Goal: Transaction & Acquisition: Book appointment/travel/reservation

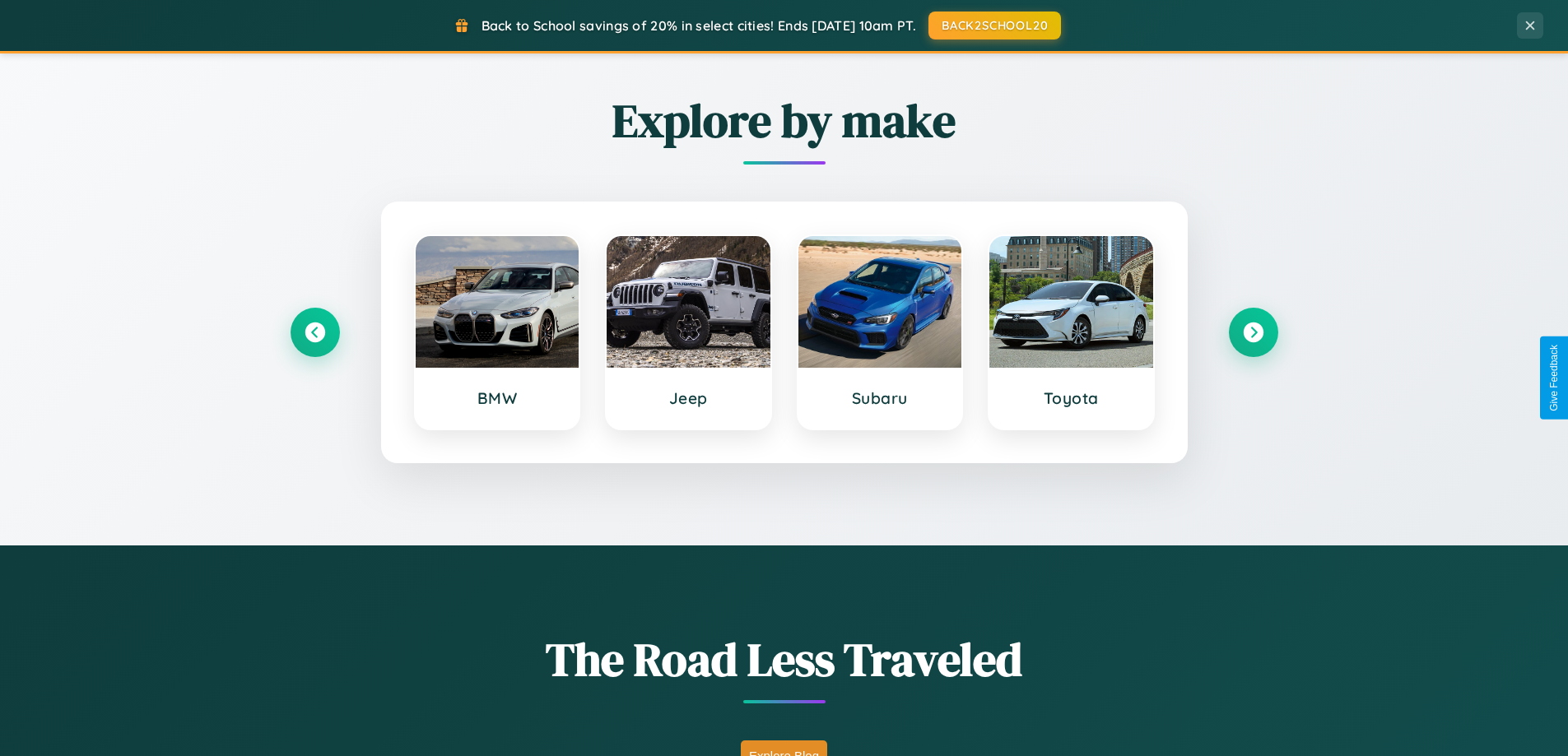
scroll to position [709, 0]
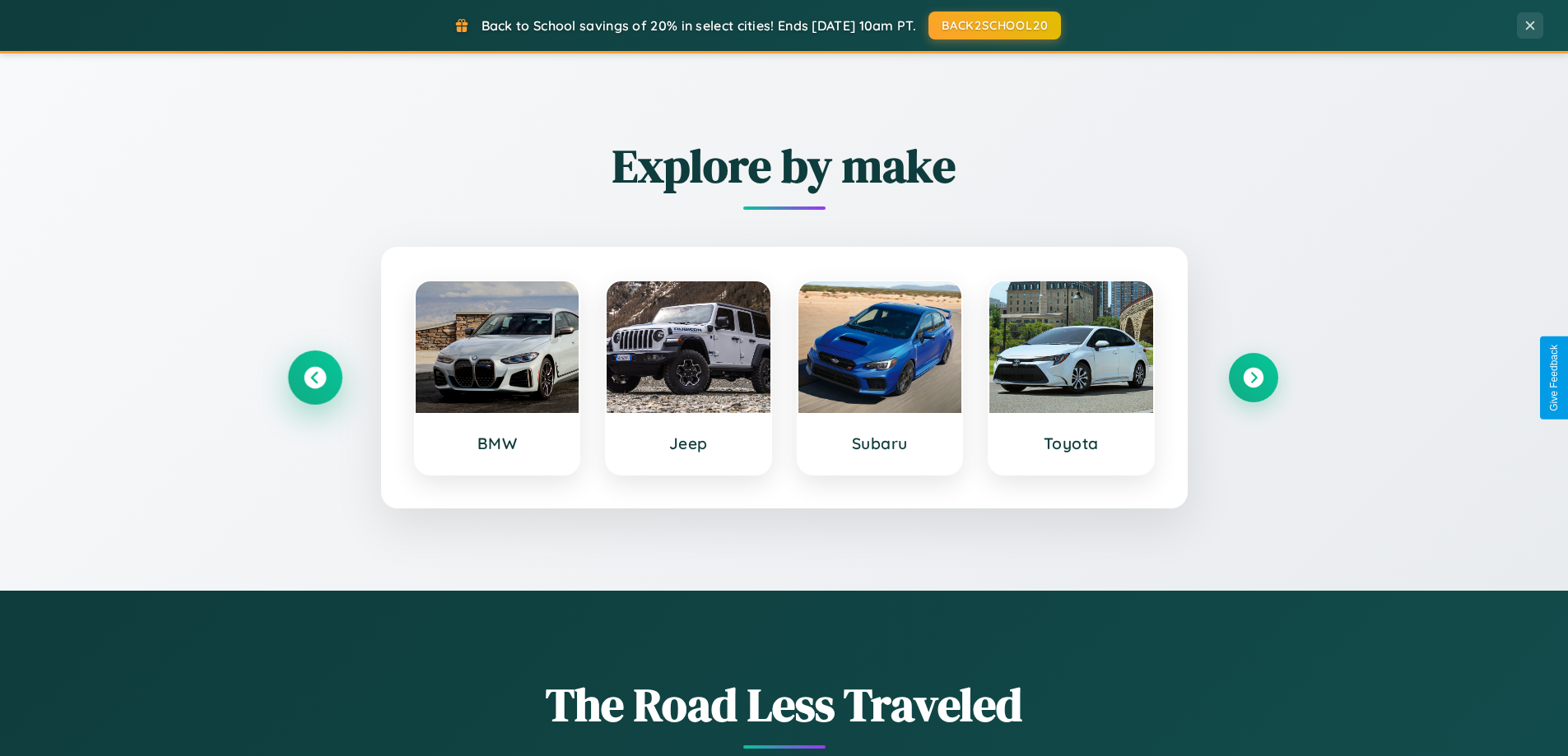
click at [315, 378] on icon at bounding box center [315, 378] width 22 height 22
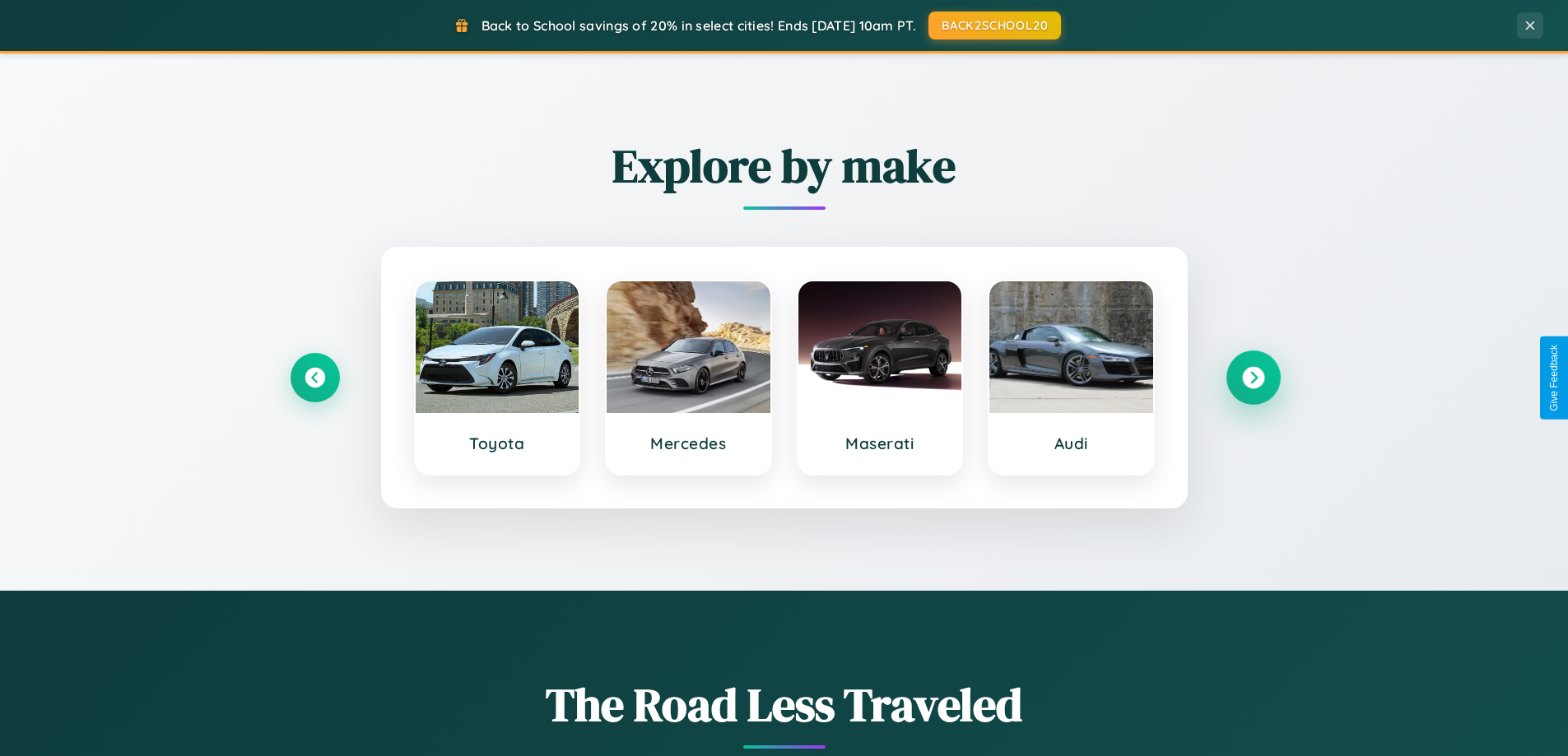
click at [1252, 378] on icon at bounding box center [1252, 378] width 22 height 22
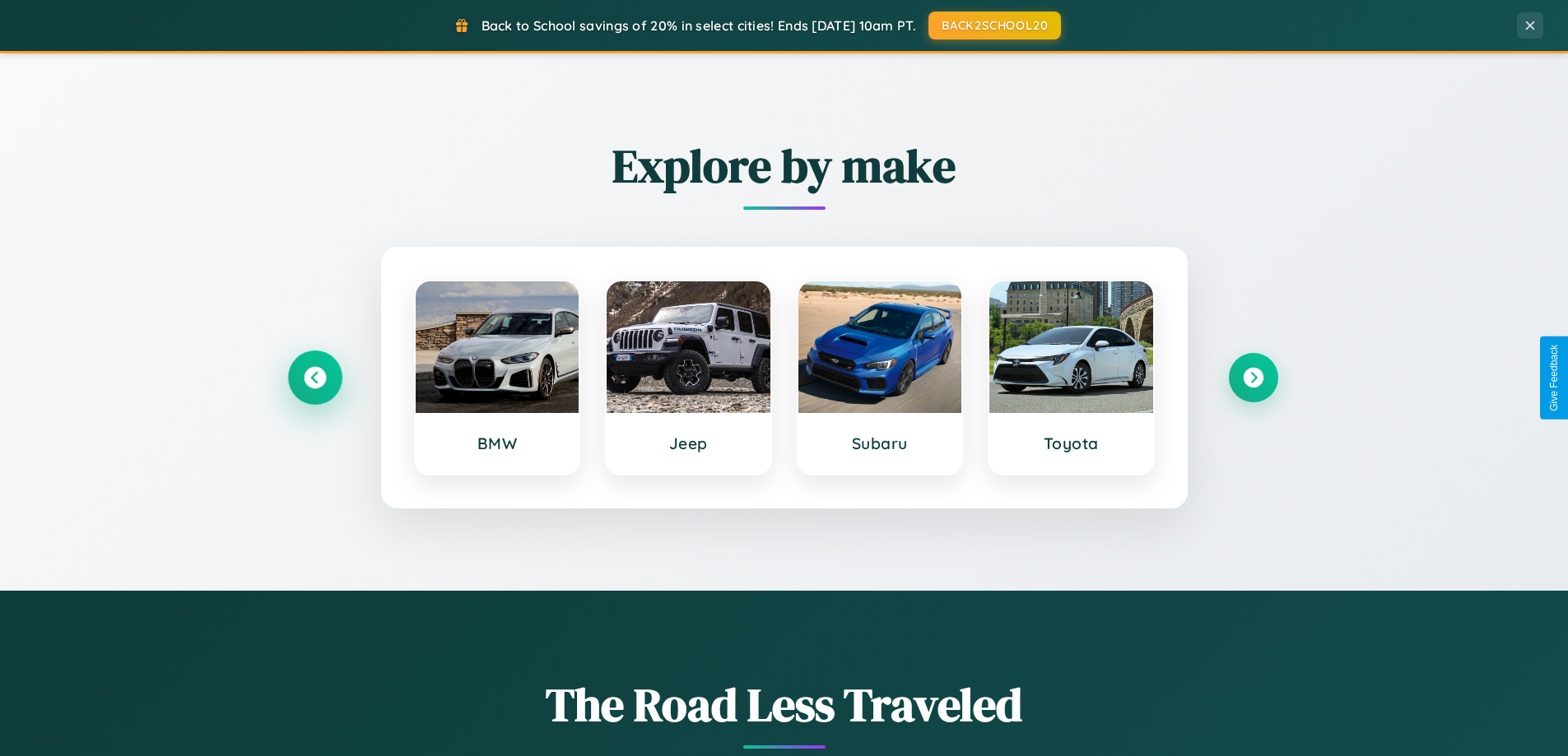
click at [315, 378] on icon at bounding box center [315, 378] width 22 height 22
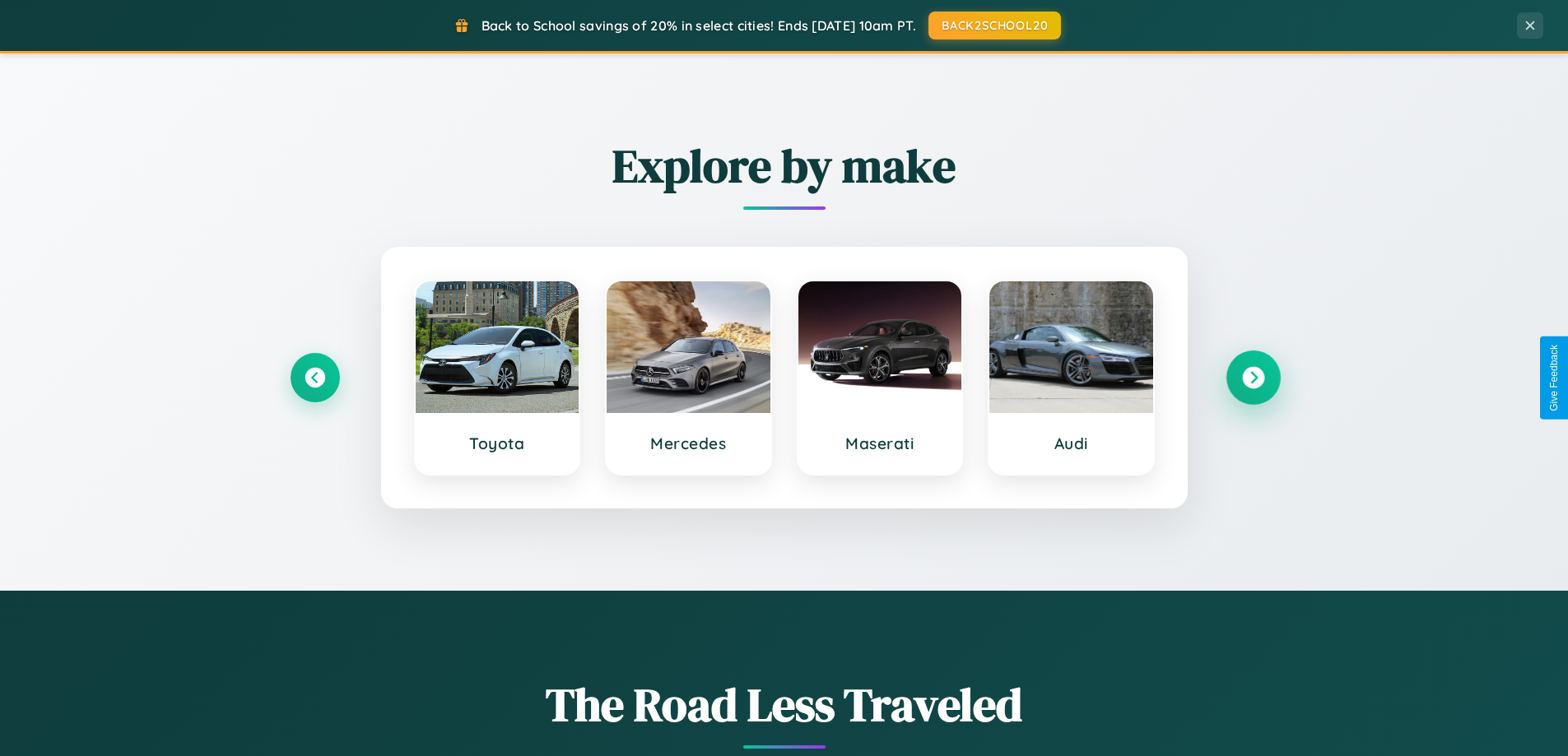
click at [1252, 378] on icon at bounding box center [1252, 378] width 22 height 22
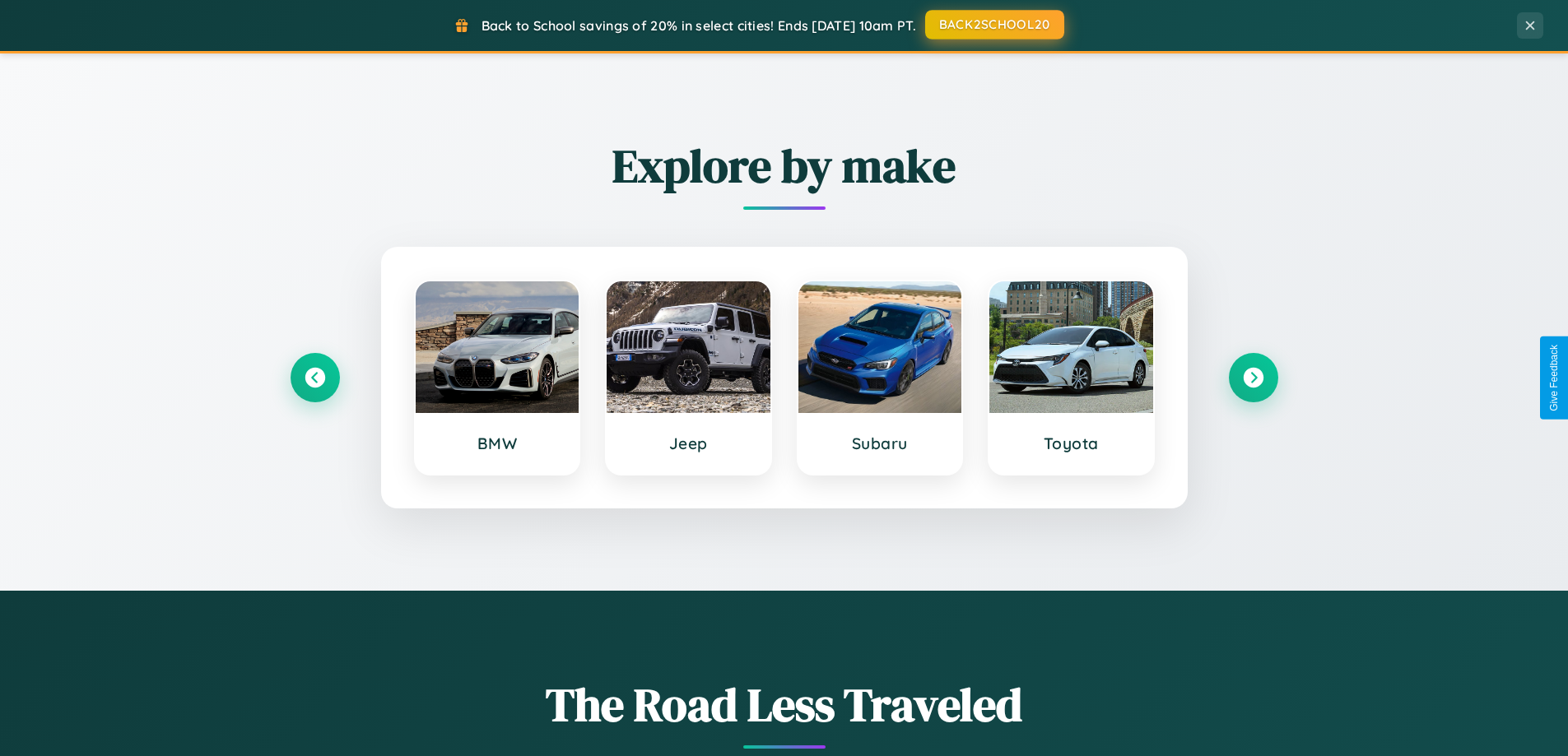
click at [993, 25] on button "BACK2SCHOOL20" at bounding box center [995, 25] width 139 height 30
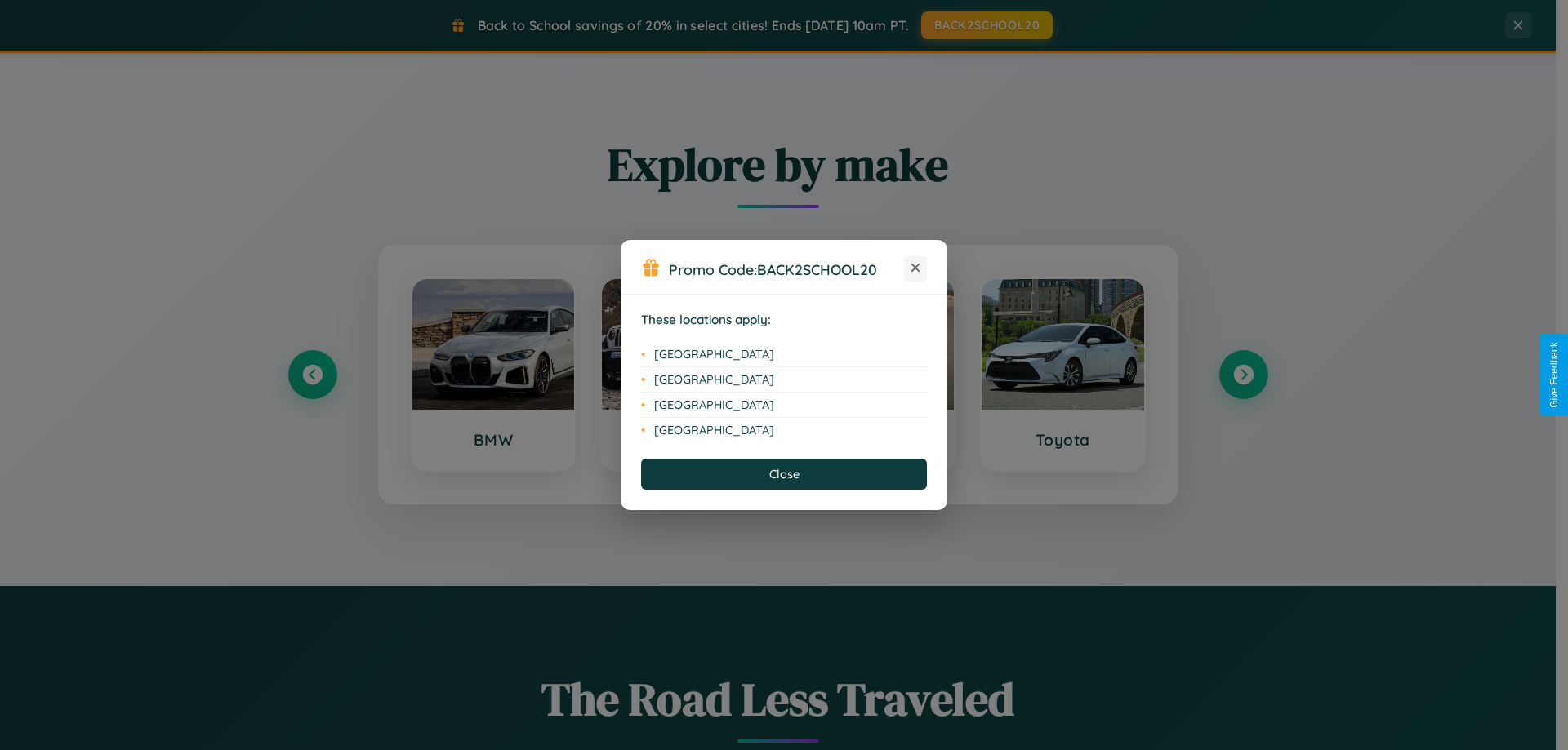
click at [916, 268] on icon at bounding box center [916, 268] width 9 height 9
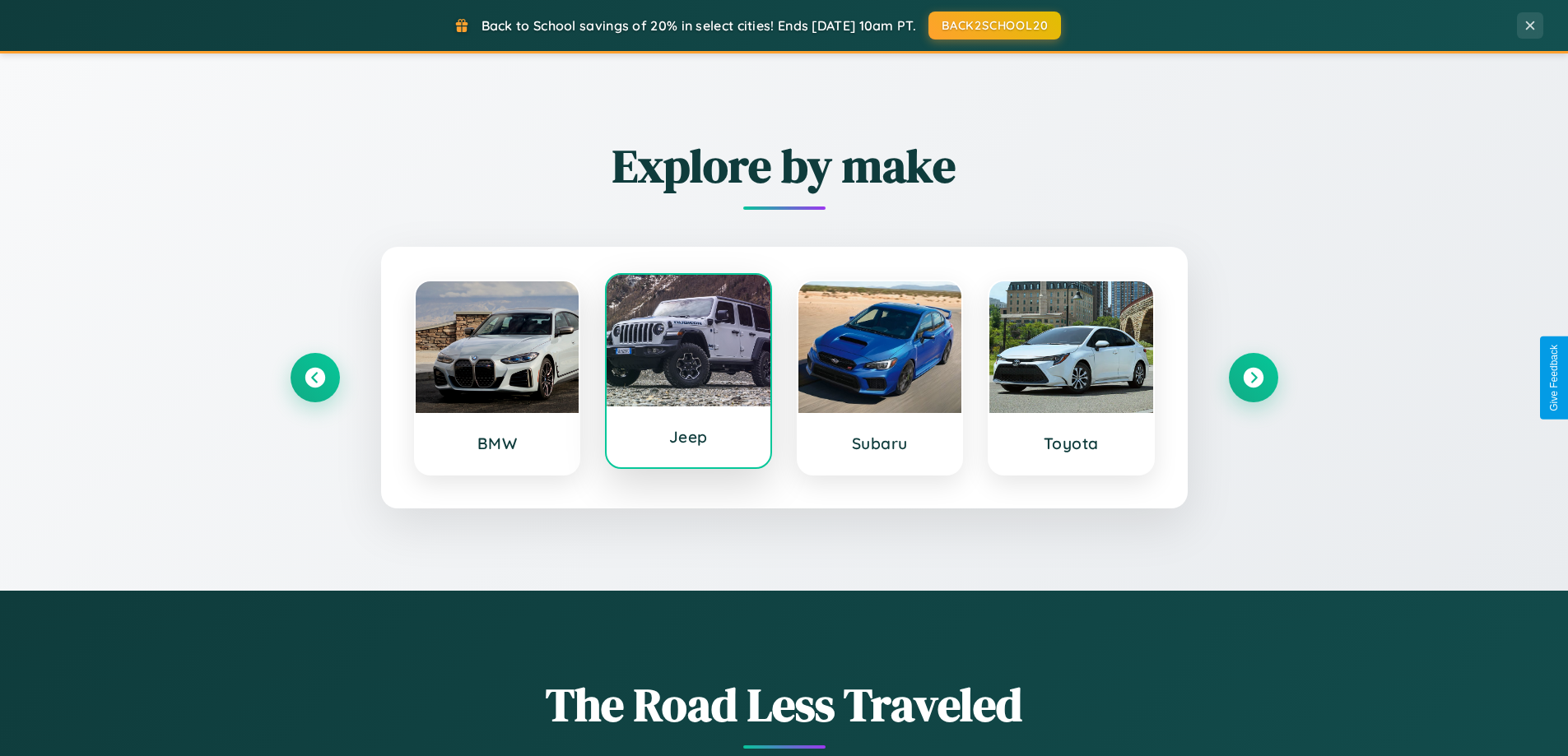
click at [688, 378] on div at bounding box center [688, 340] width 164 height 131
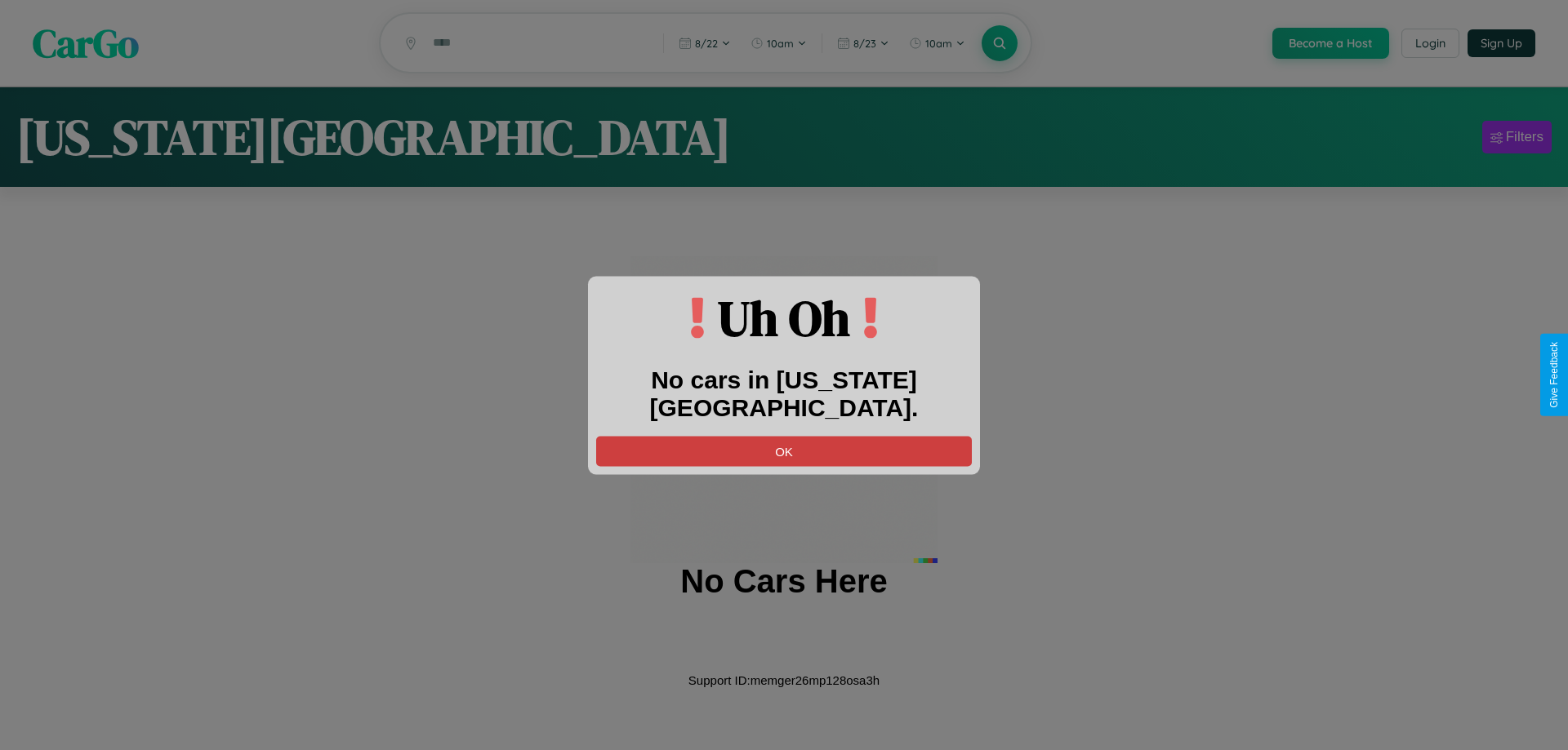
click at [784, 436] on button "OK" at bounding box center [784, 451] width 376 height 31
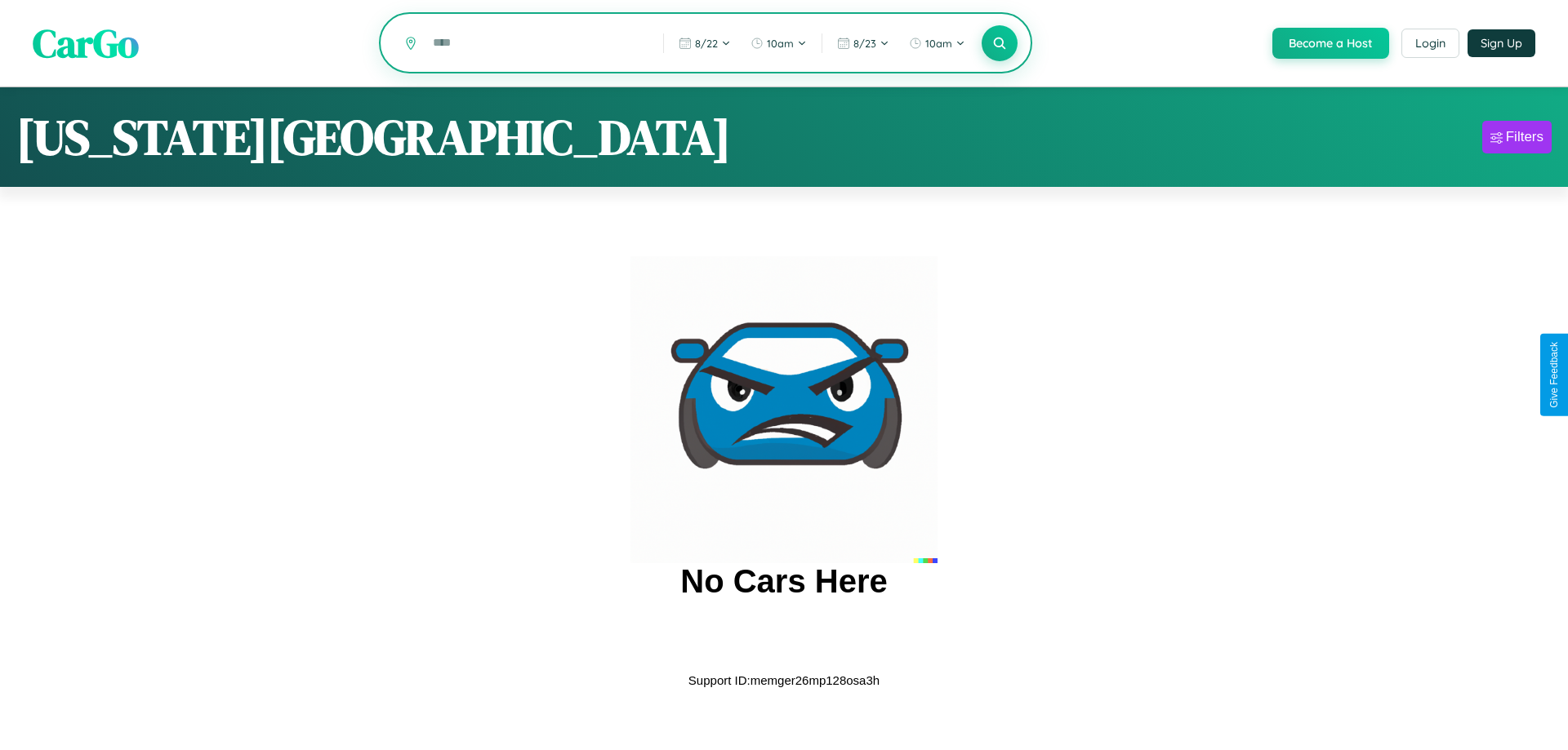
click at [535, 44] on input "text" at bounding box center [536, 43] width 222 height 29
click at [998, 44] on icon at bounding box center [1000, 43] width 16 height 16
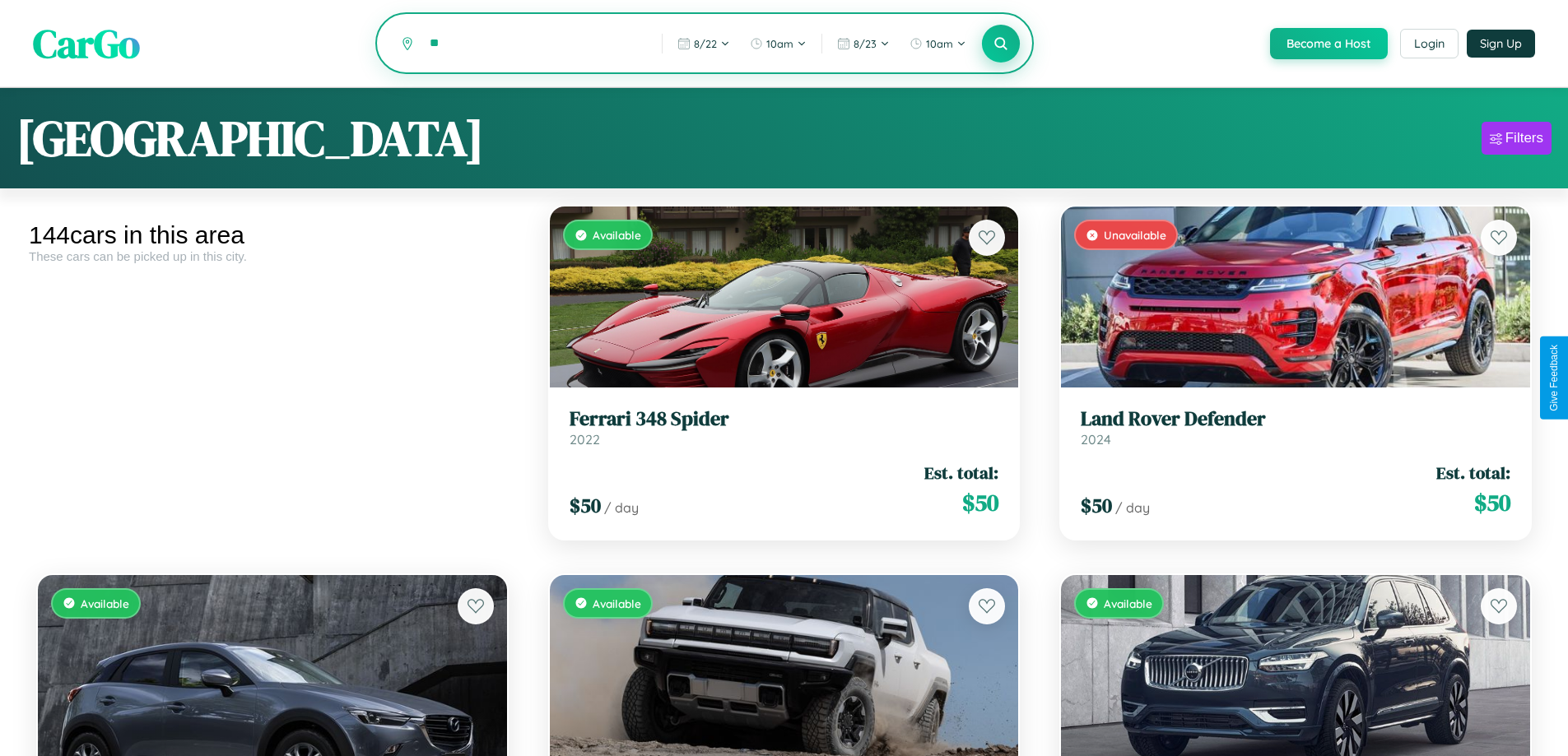
type input "*"
type input "******"
click at [1000, 44] on icon at bounding box center [1001, 43] width 16 height 16
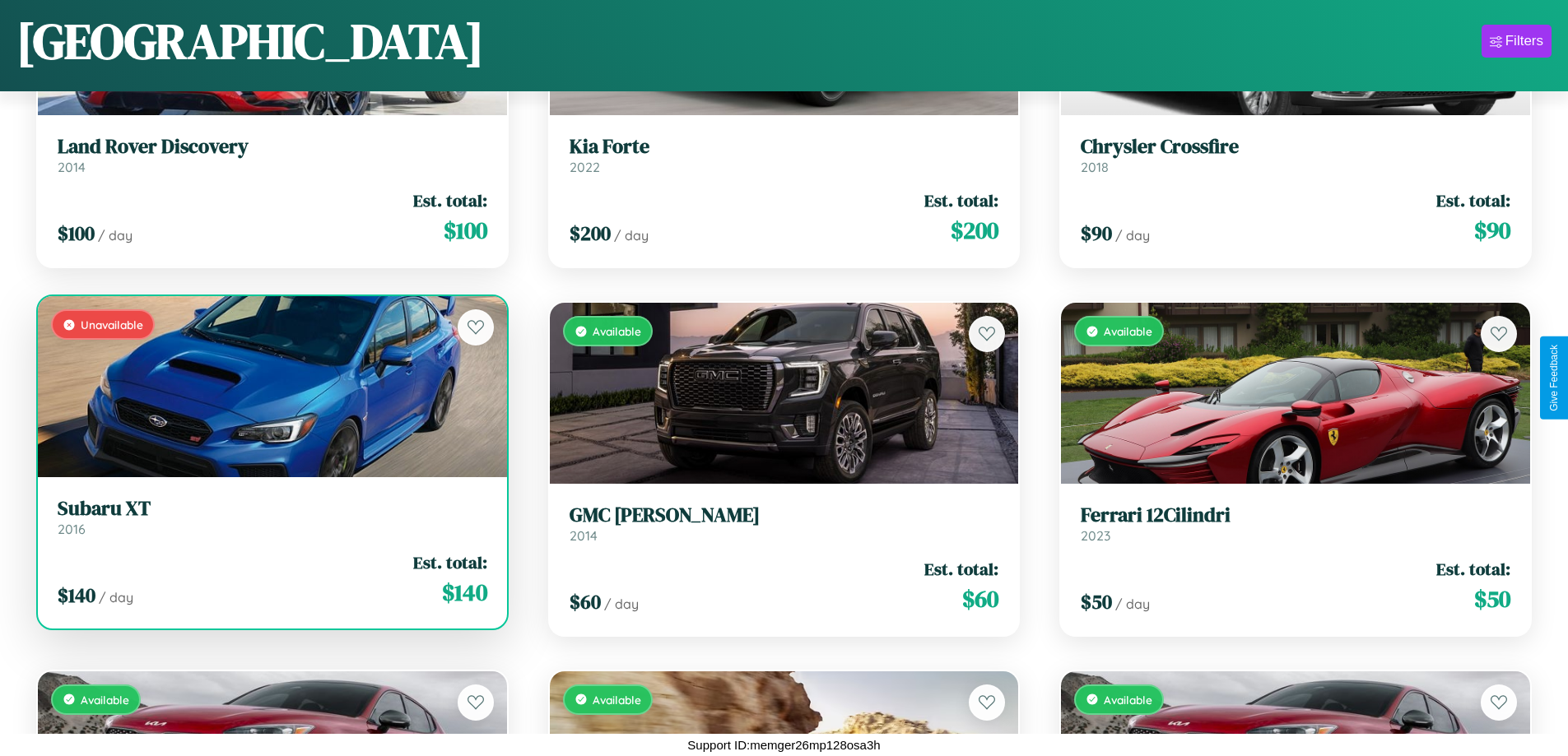
scroll to position [3180, 0]
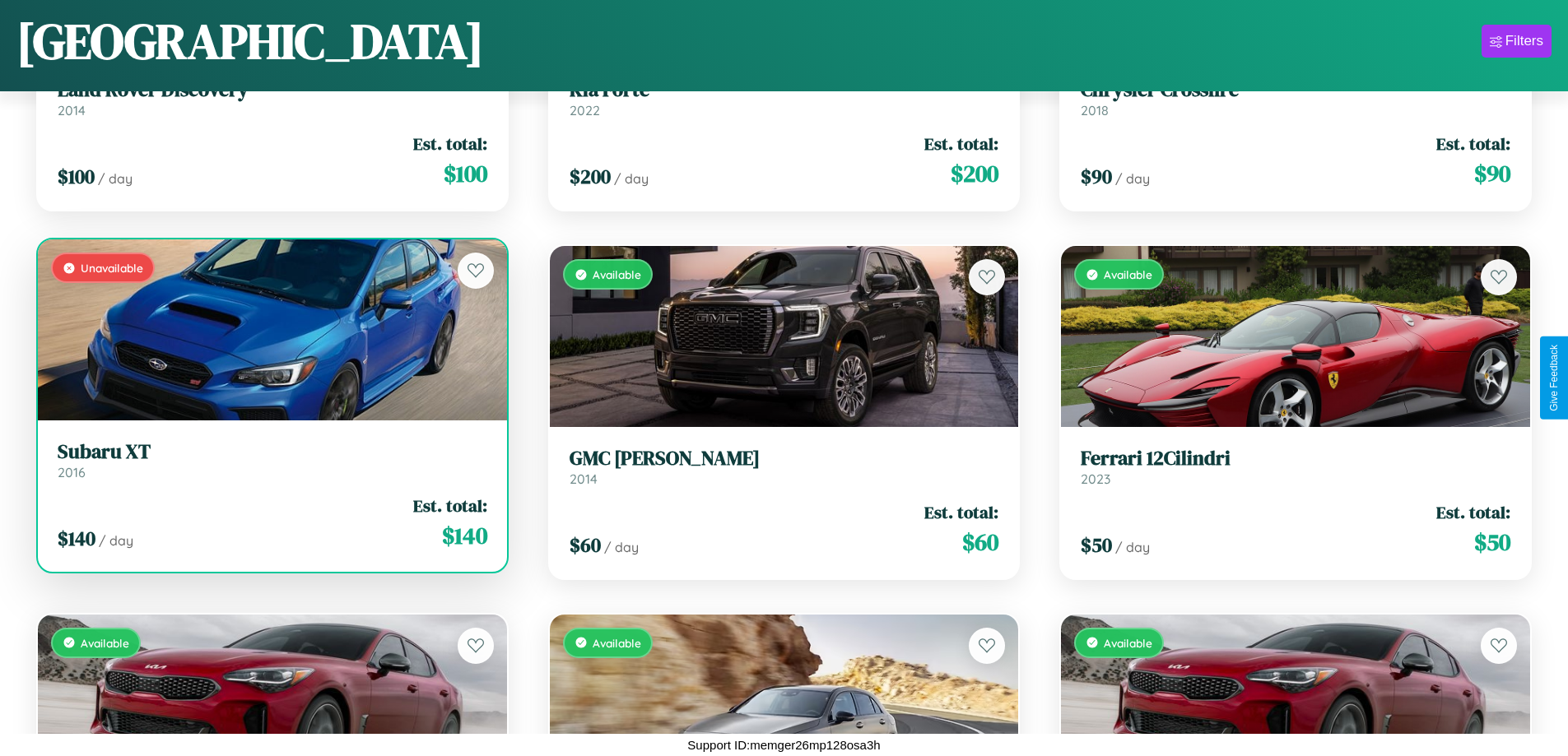
click at [270, 467] on link "Subaru XT 2016" at bounding box center [272, 461] width 430 height 41
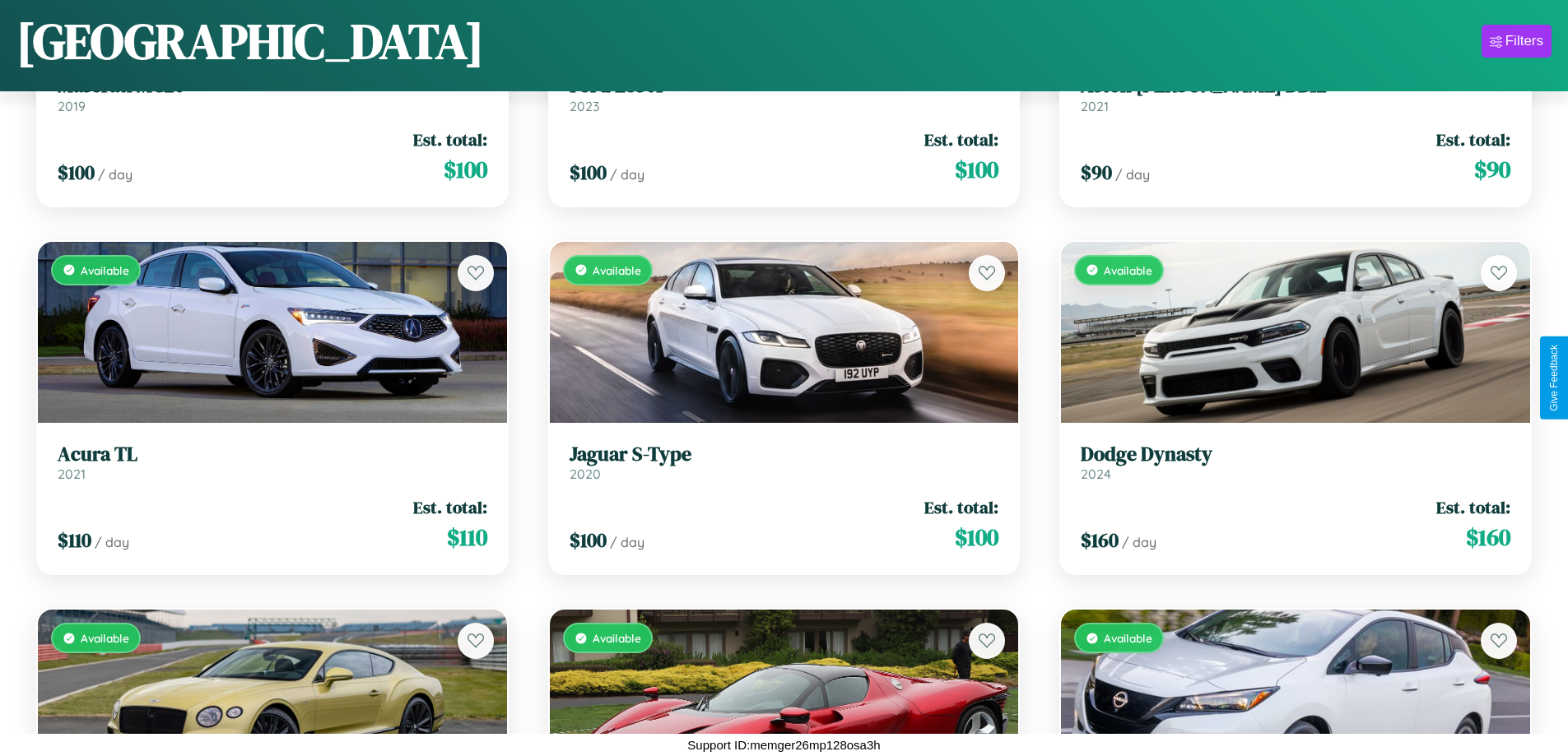
scroll to position [17918, 0]
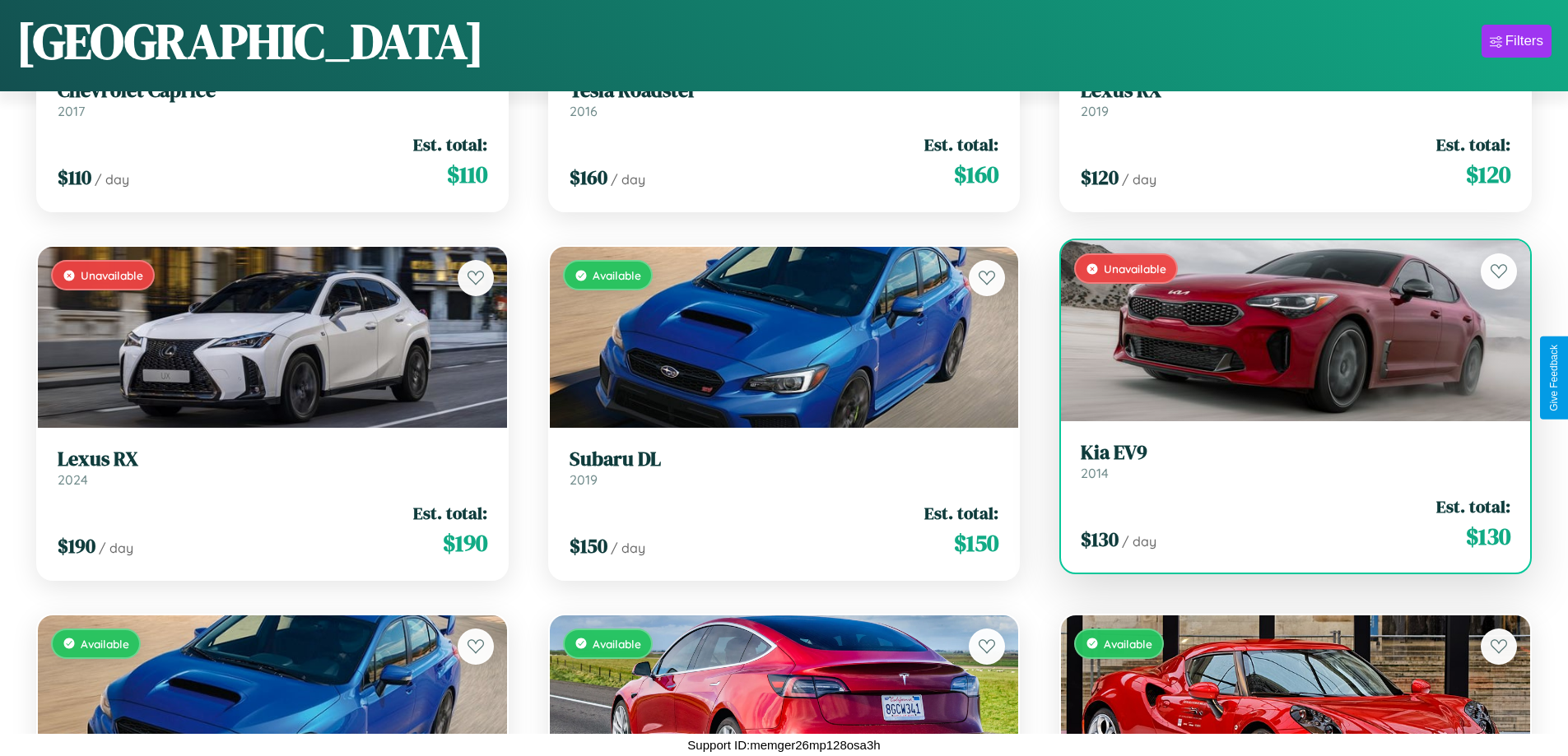
click at [1285, 467] on link "Kia EV9 2014" at bounding box center [1296, 462] width 430 height 41
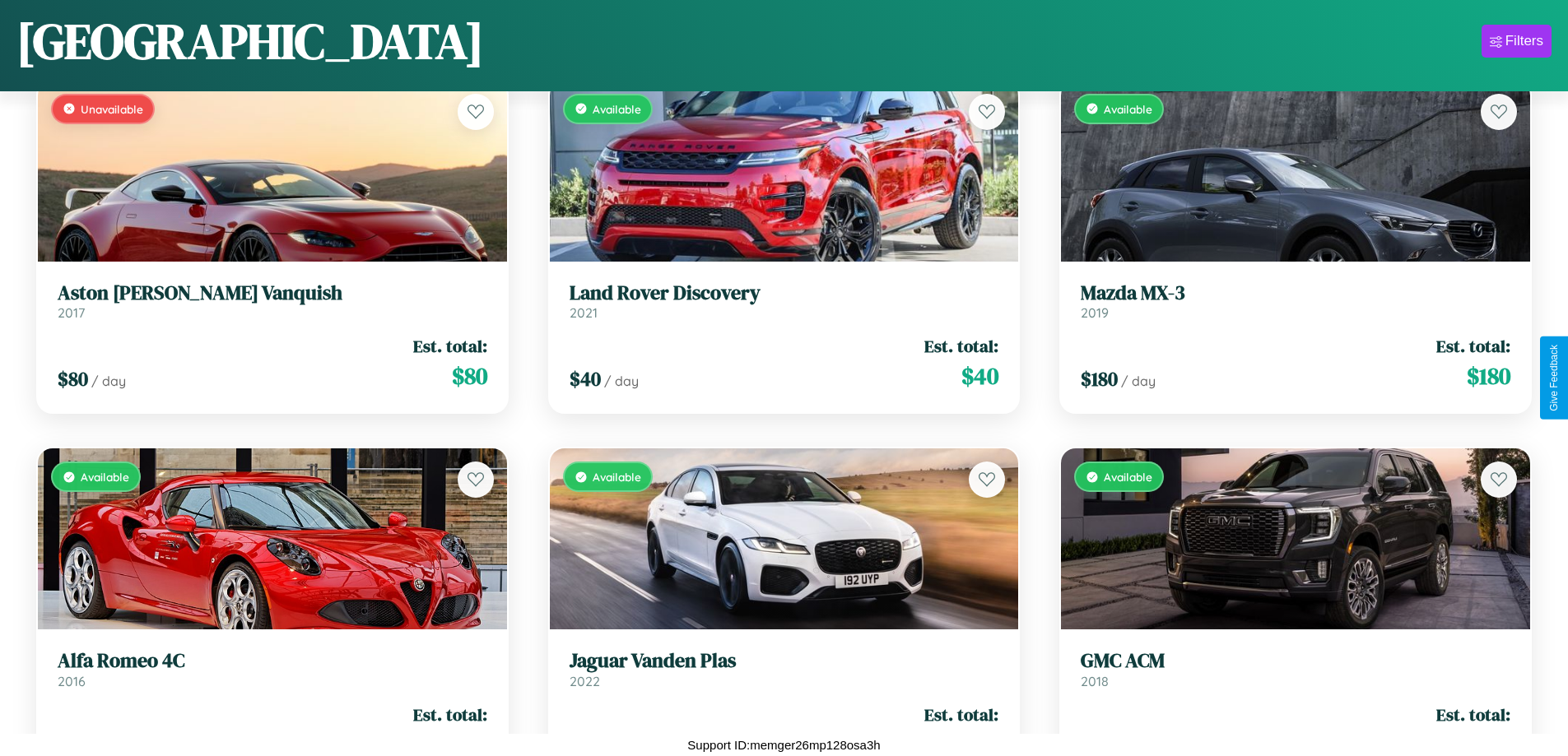
scroll to position [10917, 0]
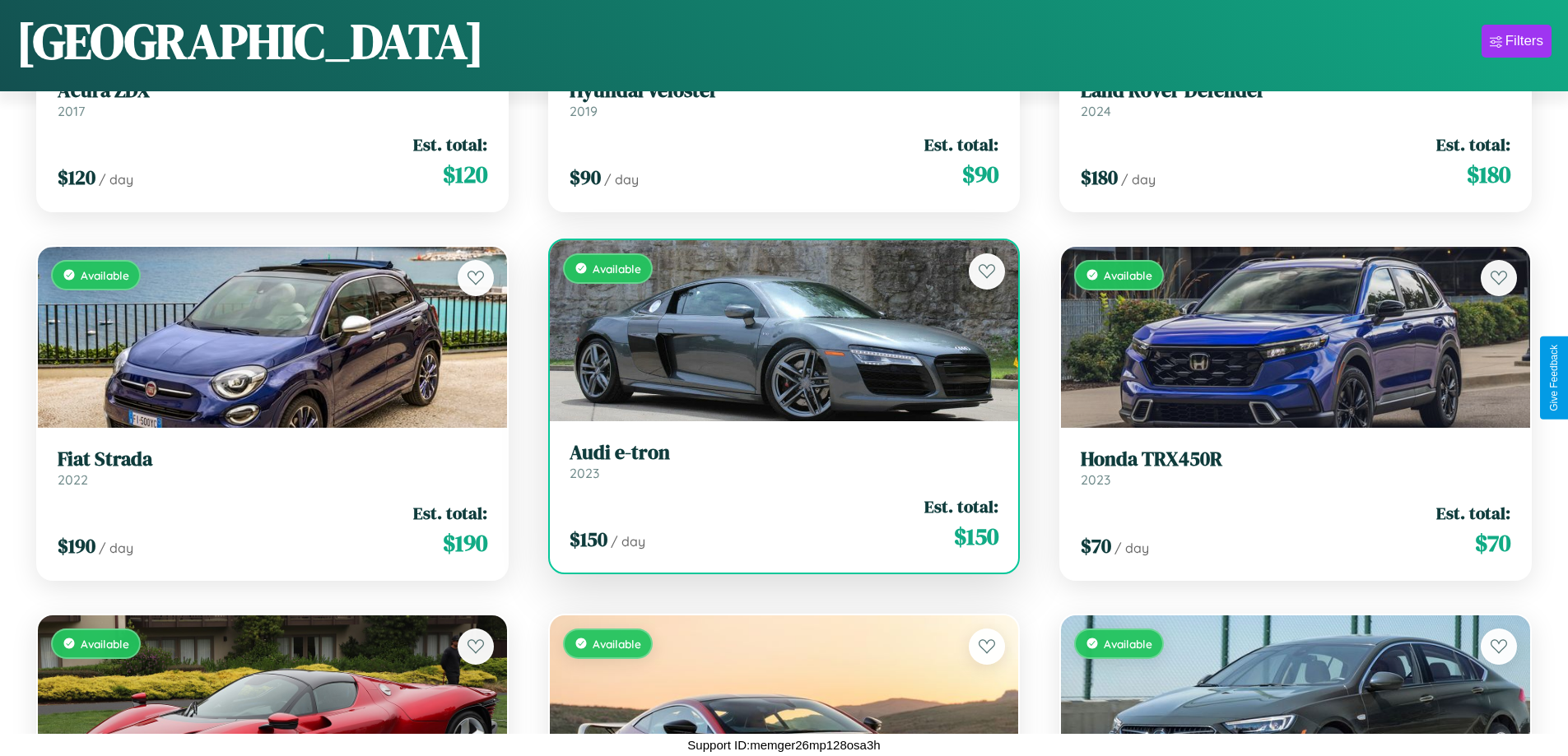
click at [777, 463] on h3 "Audi e-tron" at bounding box center [784, 453] width 430 height 24
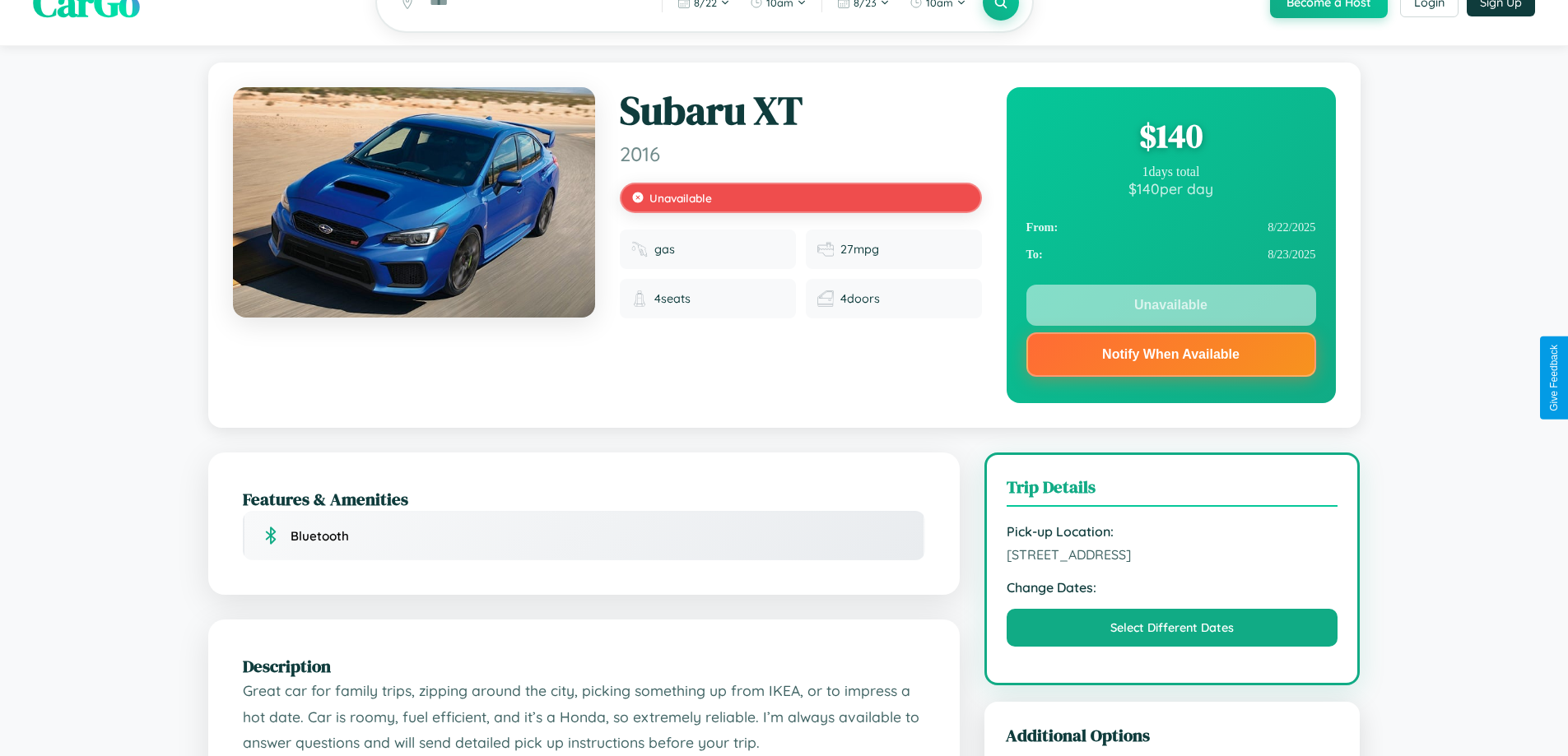
scroll to position [967, 0]
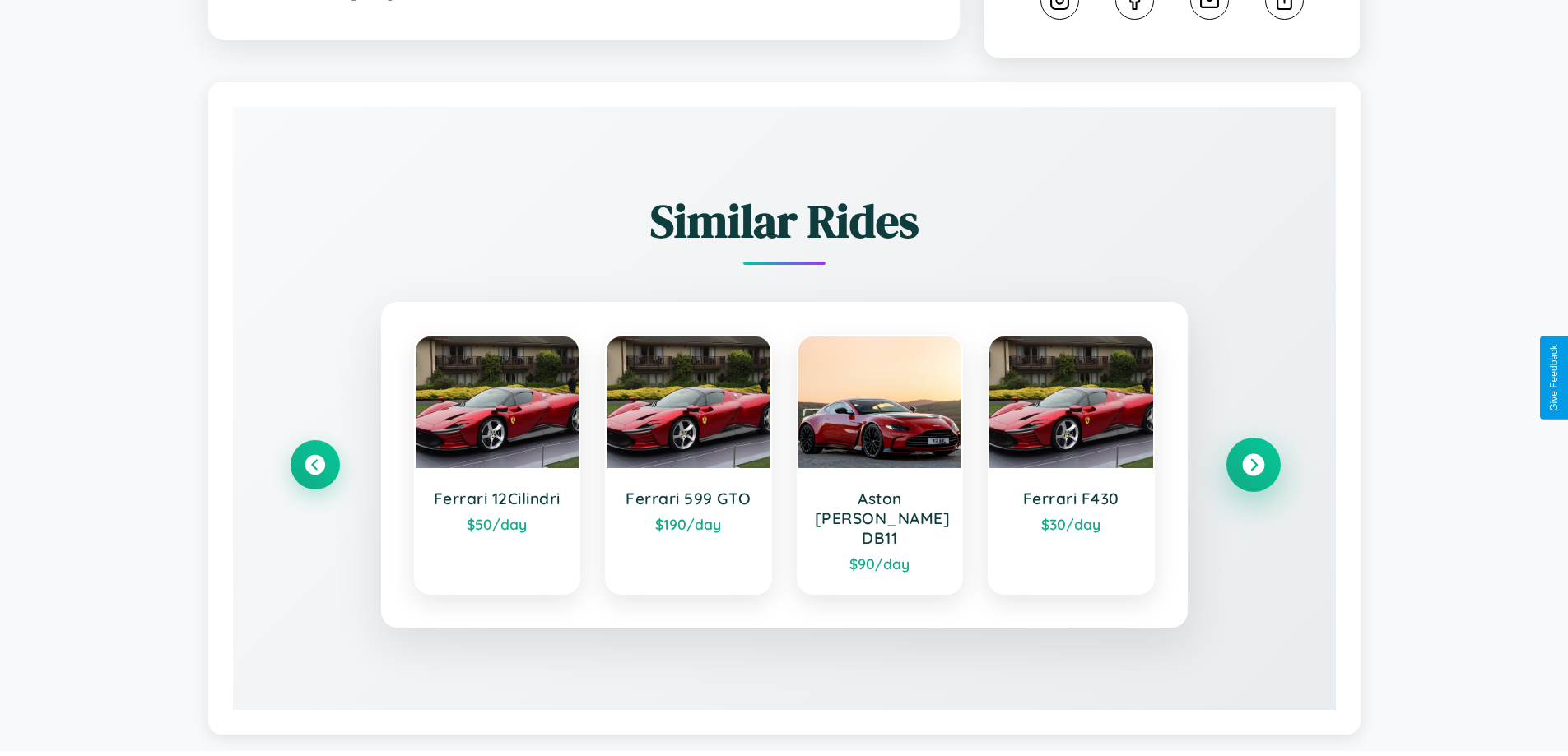
click at [1252, 457] on icon at bounding box center [1252, 465] width 22 height 22
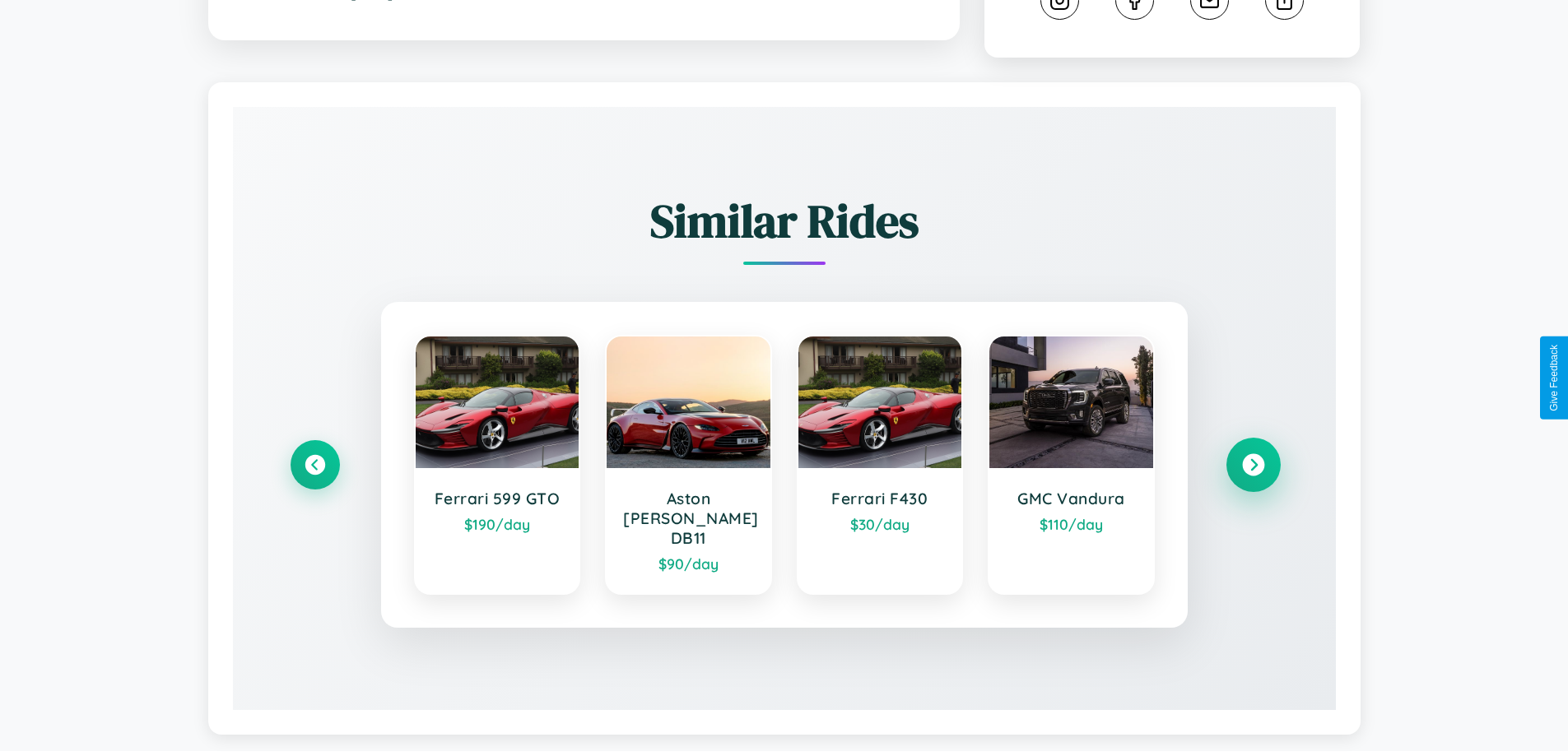
click at [1252, 457] on icon at bounding box center [1252, 465] width 22 height 22
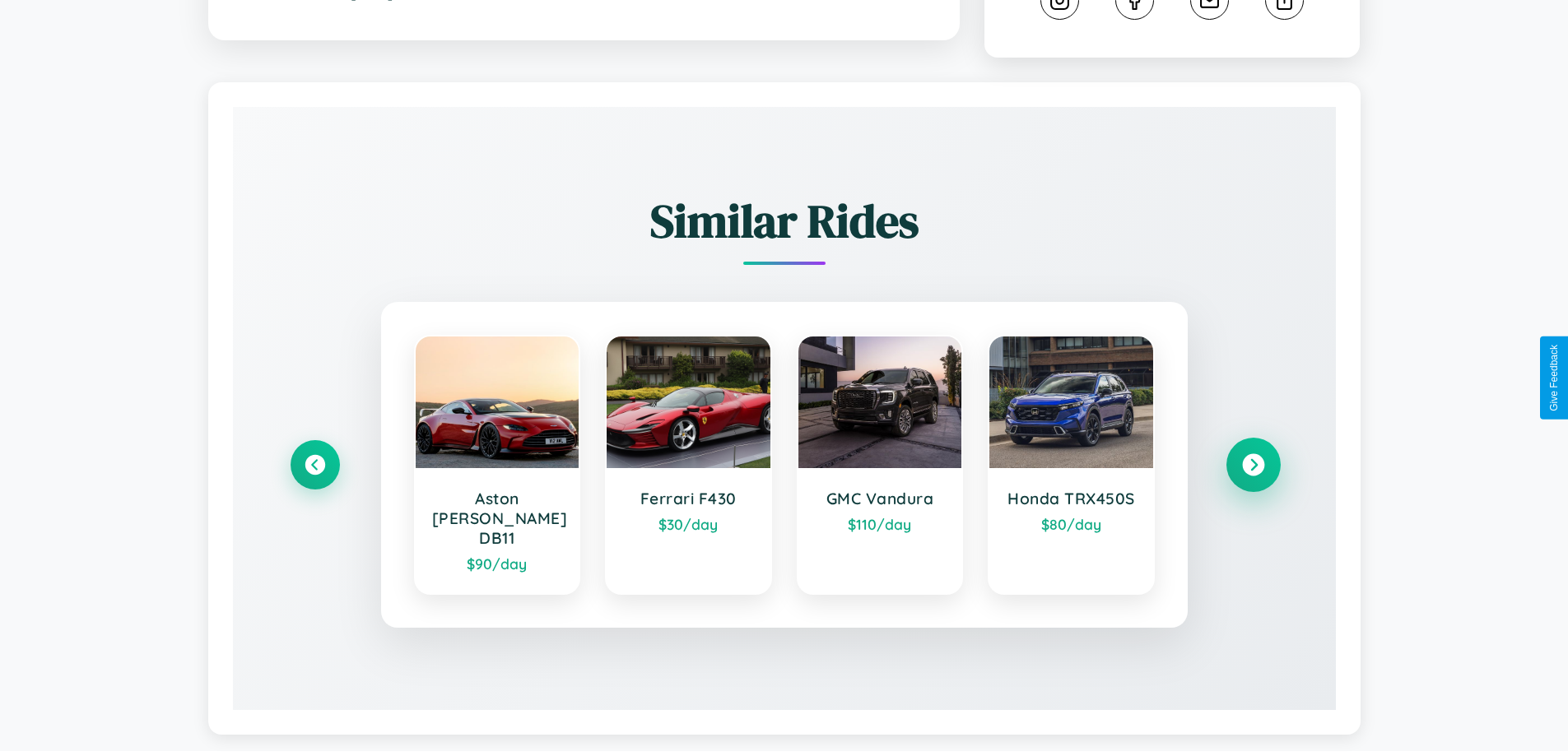
click at [1252, 457] on icon at bounding box center [1252, 465] width 22 height 22
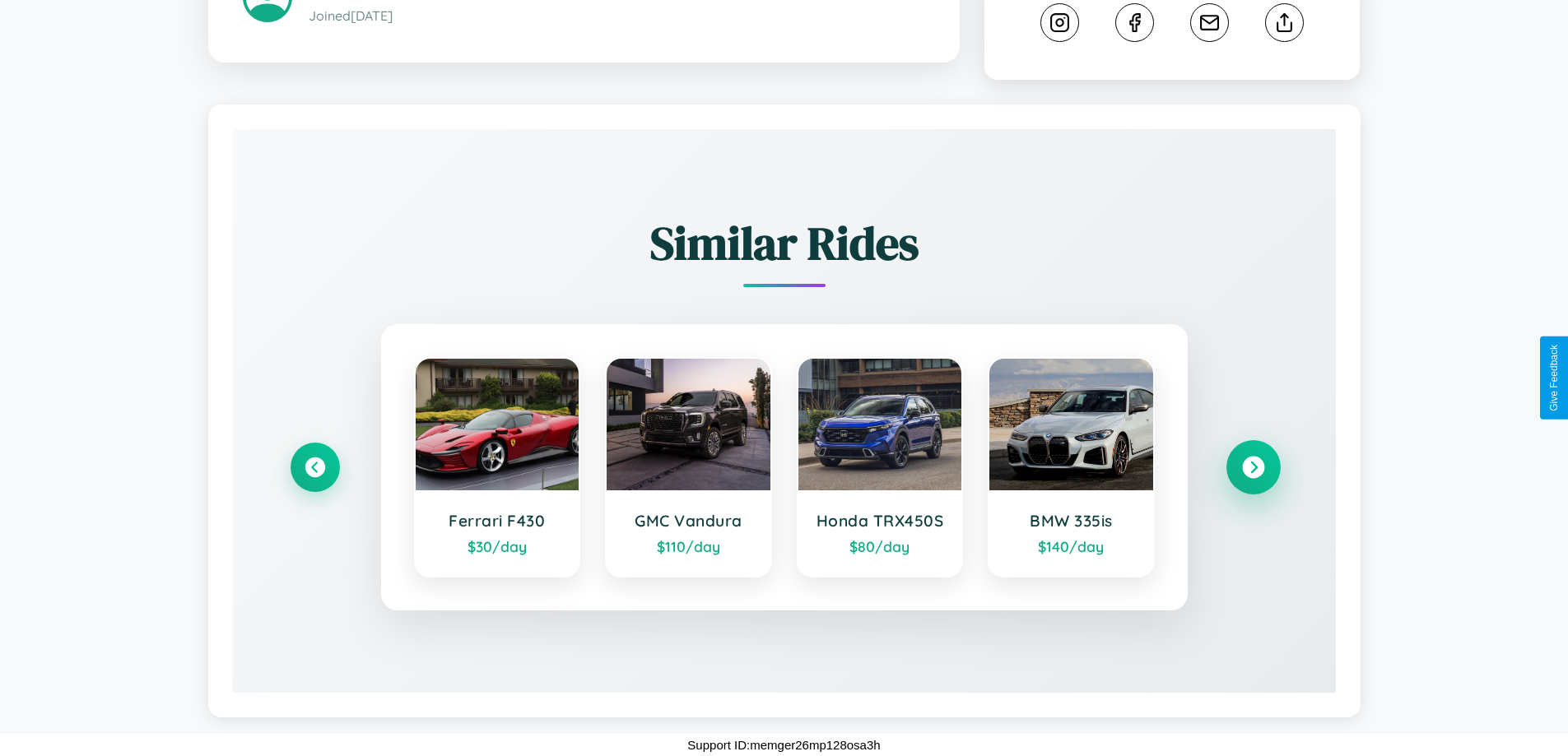
click at [1252, 467] on icon at bounding box center [1252, 467] width 22 height 22
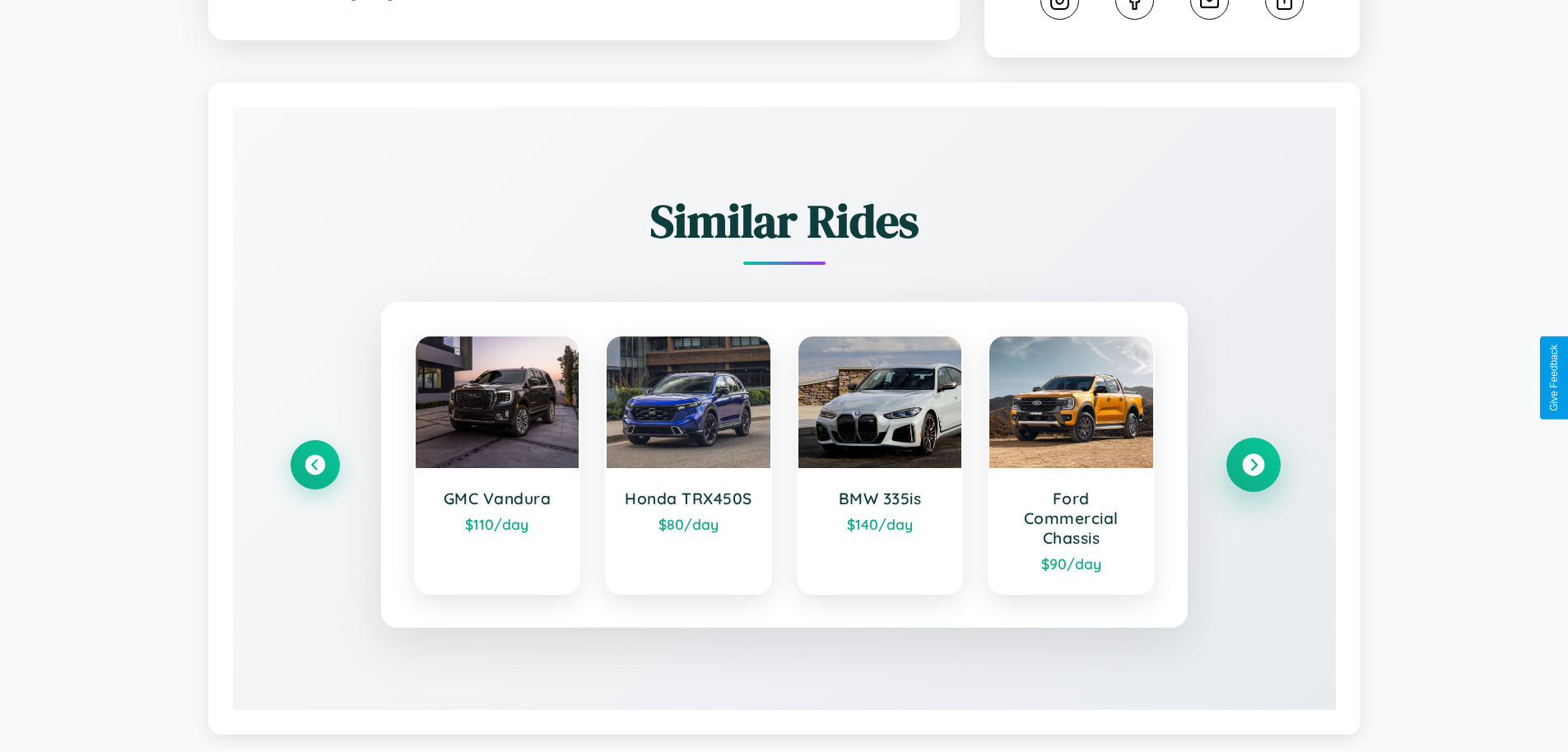
click at [1252, 467] on icon at bounding box center [1252, 465] width 22 height 22
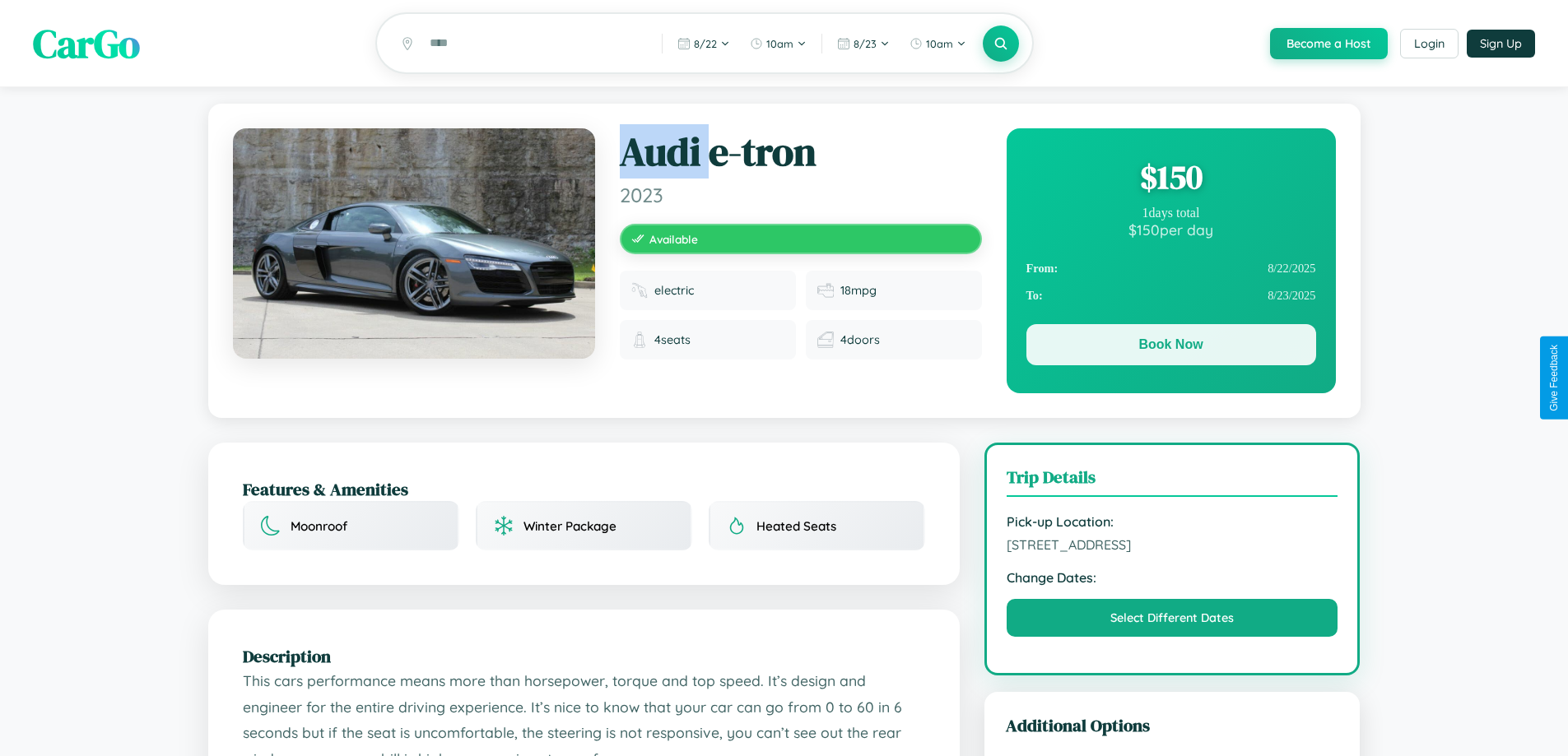
click at [1170, 347] on button "Book Now" at bounding box center [1171, 345] width 290 height 41
